Goal: Task Accomplishment & Management: Manage account settings

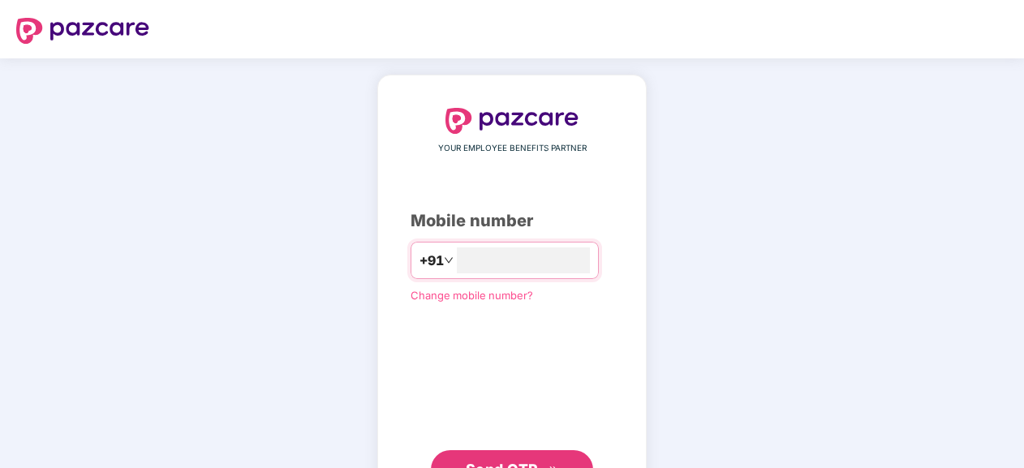
type input "**********"
click at [503, 458] on span "Send OTP" at bounding box center [512, 468] width 93 height 23
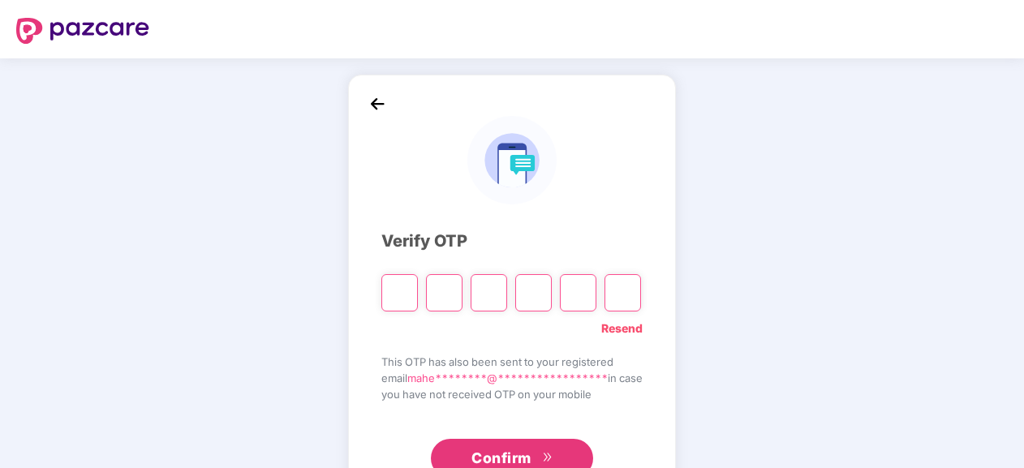
type input "*"
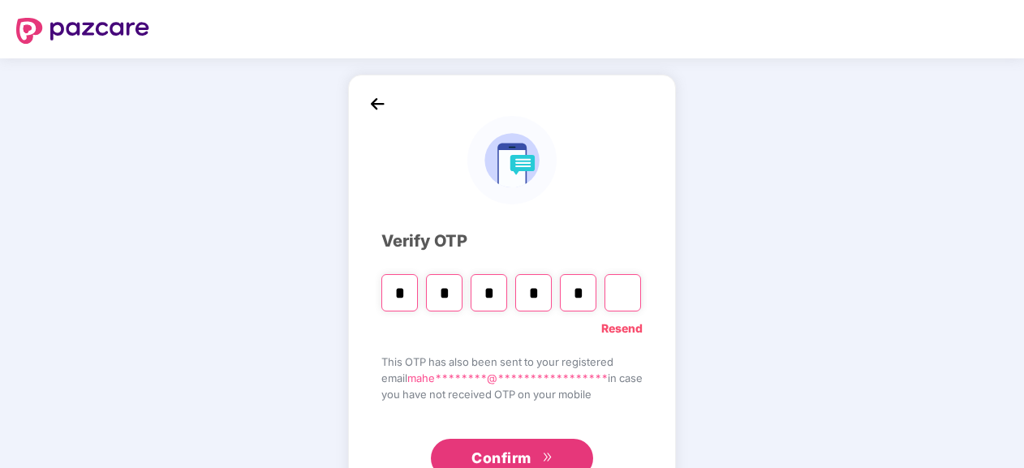
type input "*"
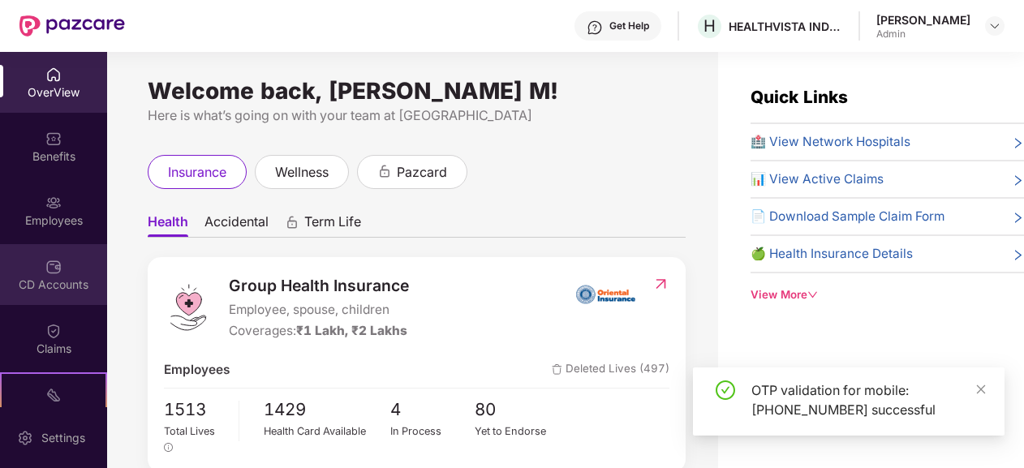
click at [49, 261] on img at bounding box center [53, 267] width 16 height 16
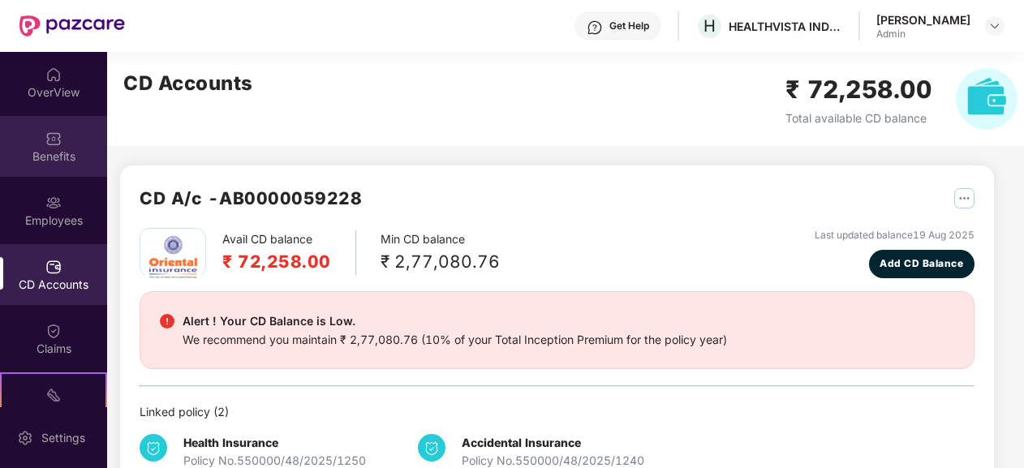
click at [37, 154] on div "Benefits" at bounding box center [53, 156] width 107 height 16
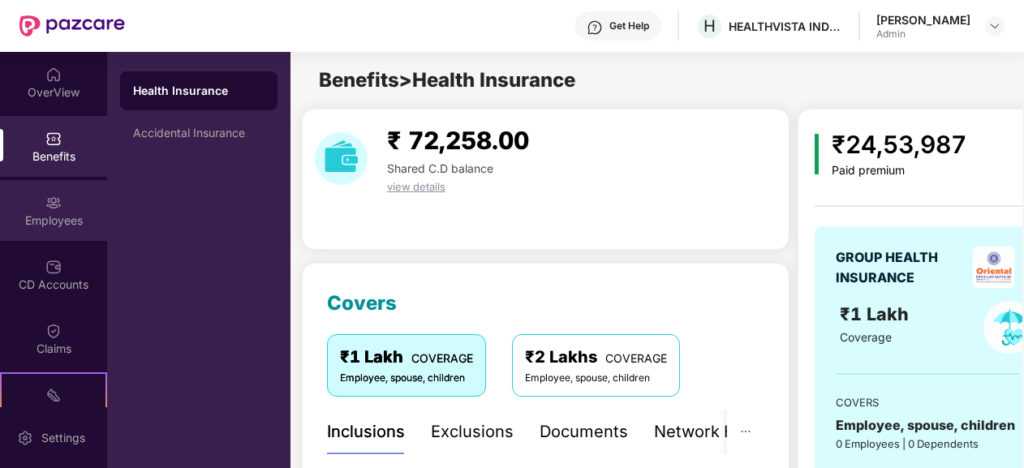
click at [63, 214] on div "Employees" at bounding box center [53, 221] width 107 height 16
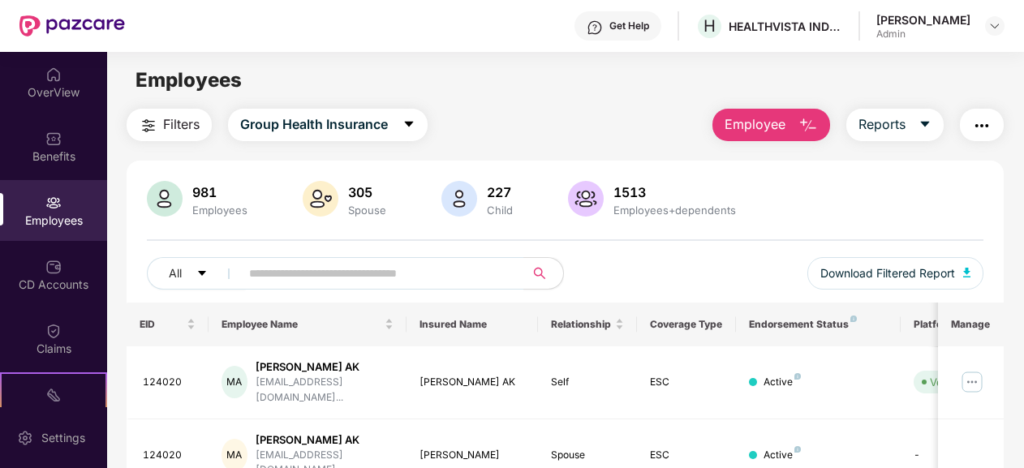
click at [982, 130] on img "button" at bounding box center [981, 125] width 19 height 19
click at [319, 281] on input "text" at bounding box center [376, 273] width 254 height 24
paste input "*******"
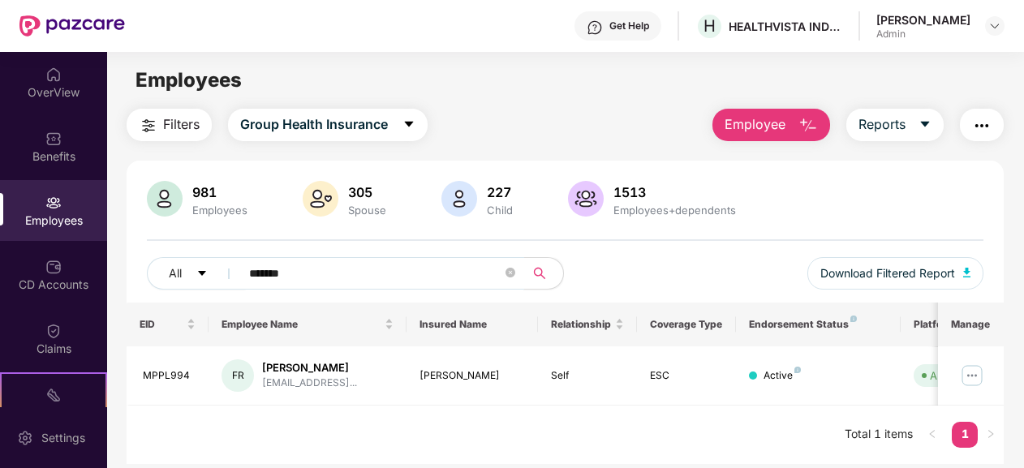
type input "*******"
click at [972, 372] on img at bounding box center [972, 376] width 26 height 26
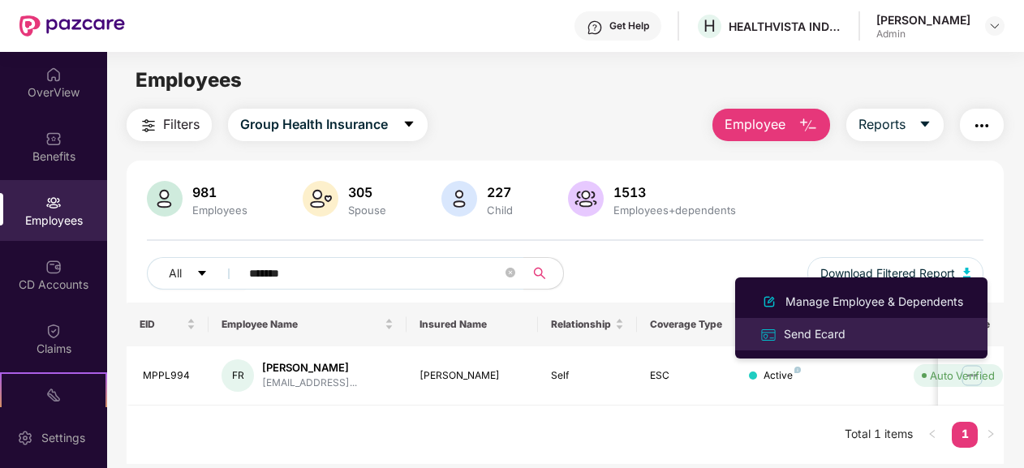
click at [857, 329] on div "Send Ecard" at bounding box center [861, 334] width 210 height 19
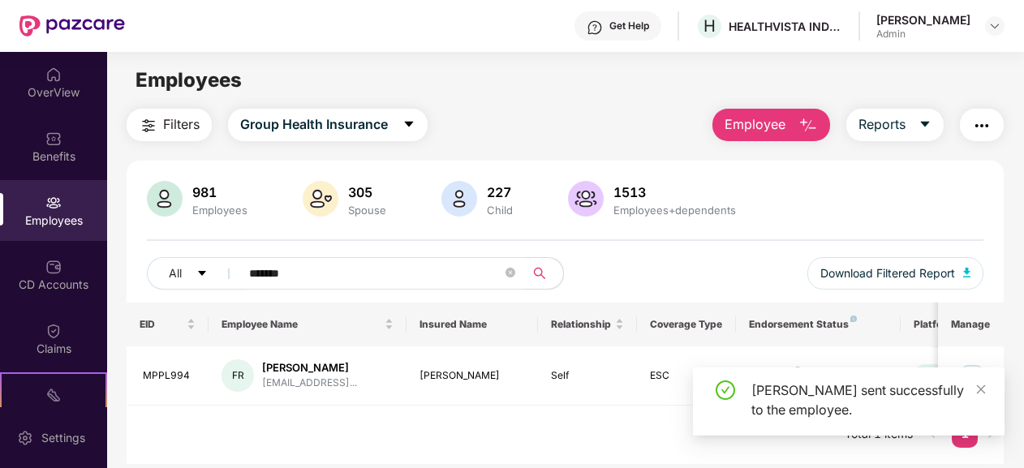
click at [579, 418] on div "EID Employee Name Insured Name Relationship Coverage Type Endorsement Status Pl…" at bounding box center [566, 383] width 878 height 161
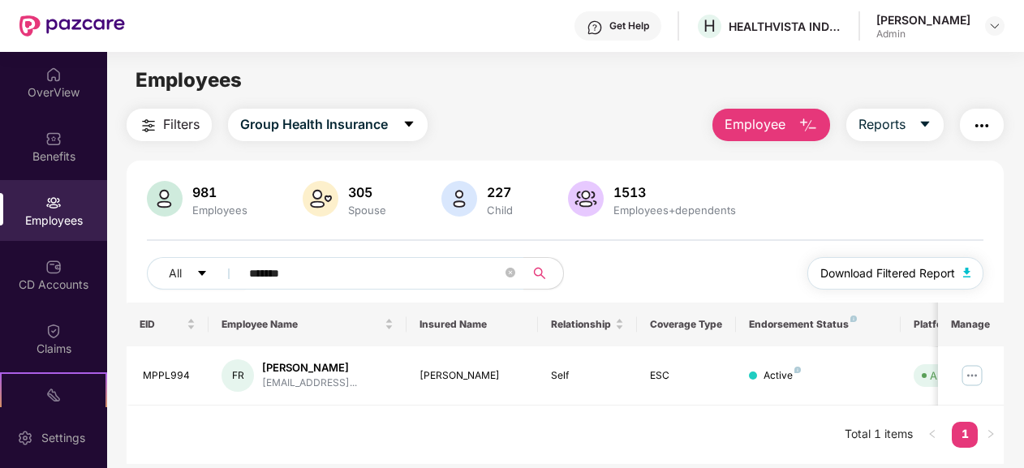
click at [971, 268] on img "button" at bounding box center [967, 273] width 8 height 10
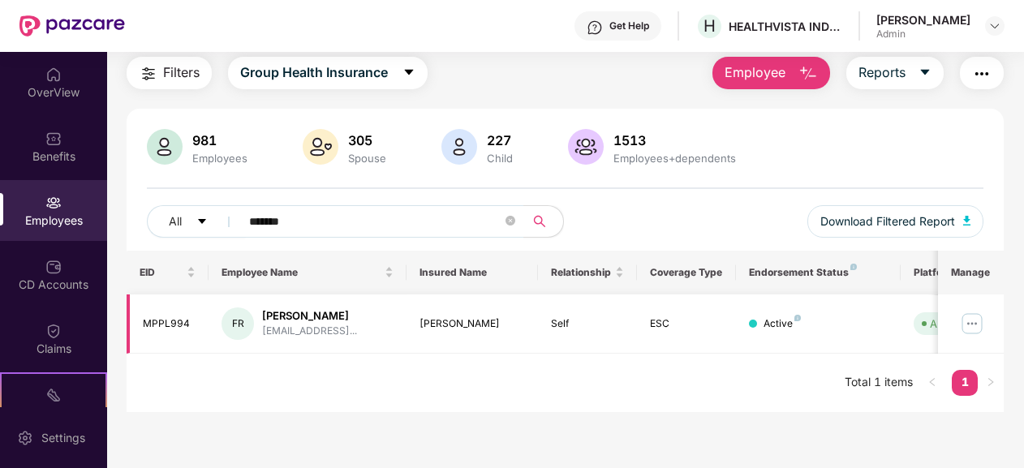
click at [972, 322] on img at bounding box center [972, 324] width 26 height 26
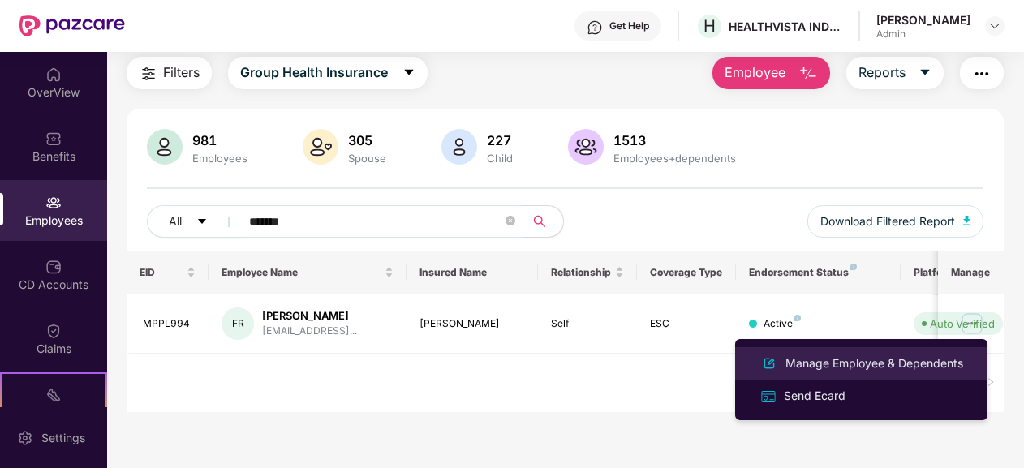
click at [913, 359] on div "Manage Employee & Dependents" at bounding box center [874, 364] width 184 height 18
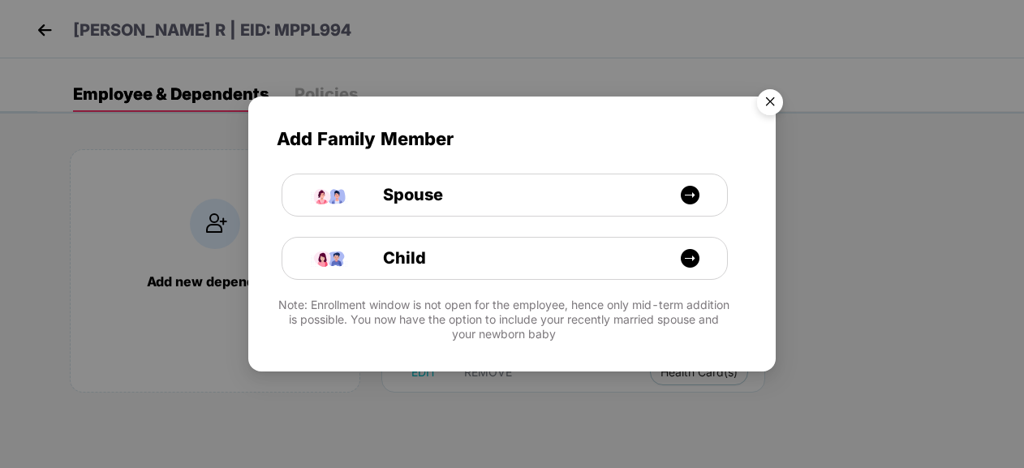
click at [770, 99] on img "Close" at bounding box center [769, 104] width 45 height 45
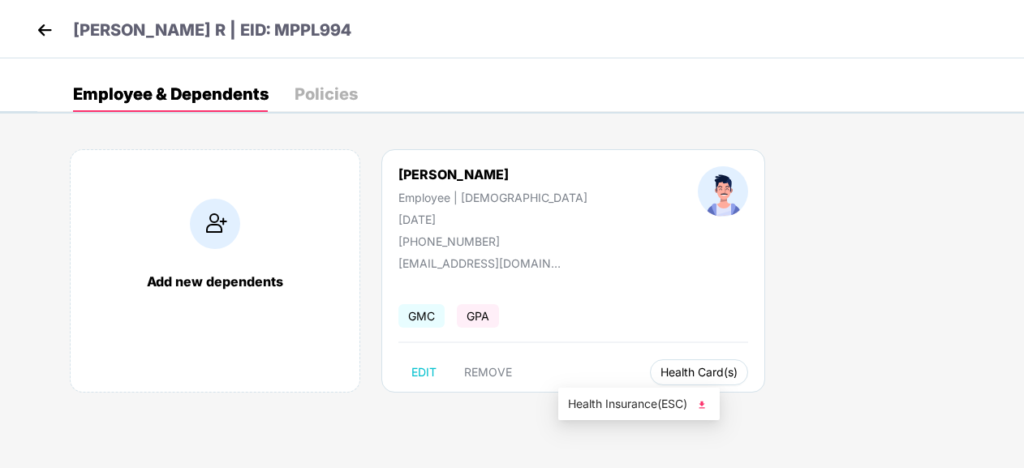
click at [660, 368] on span "Health Card(s)" at bounding box center [698, 372] width 77 height 8
click at [624, 407] on span "Health Insurance(ESC)" at bounding box center [639, 404] width 142 height 18
